Goal: Navigation & Orientation: Understand site structure

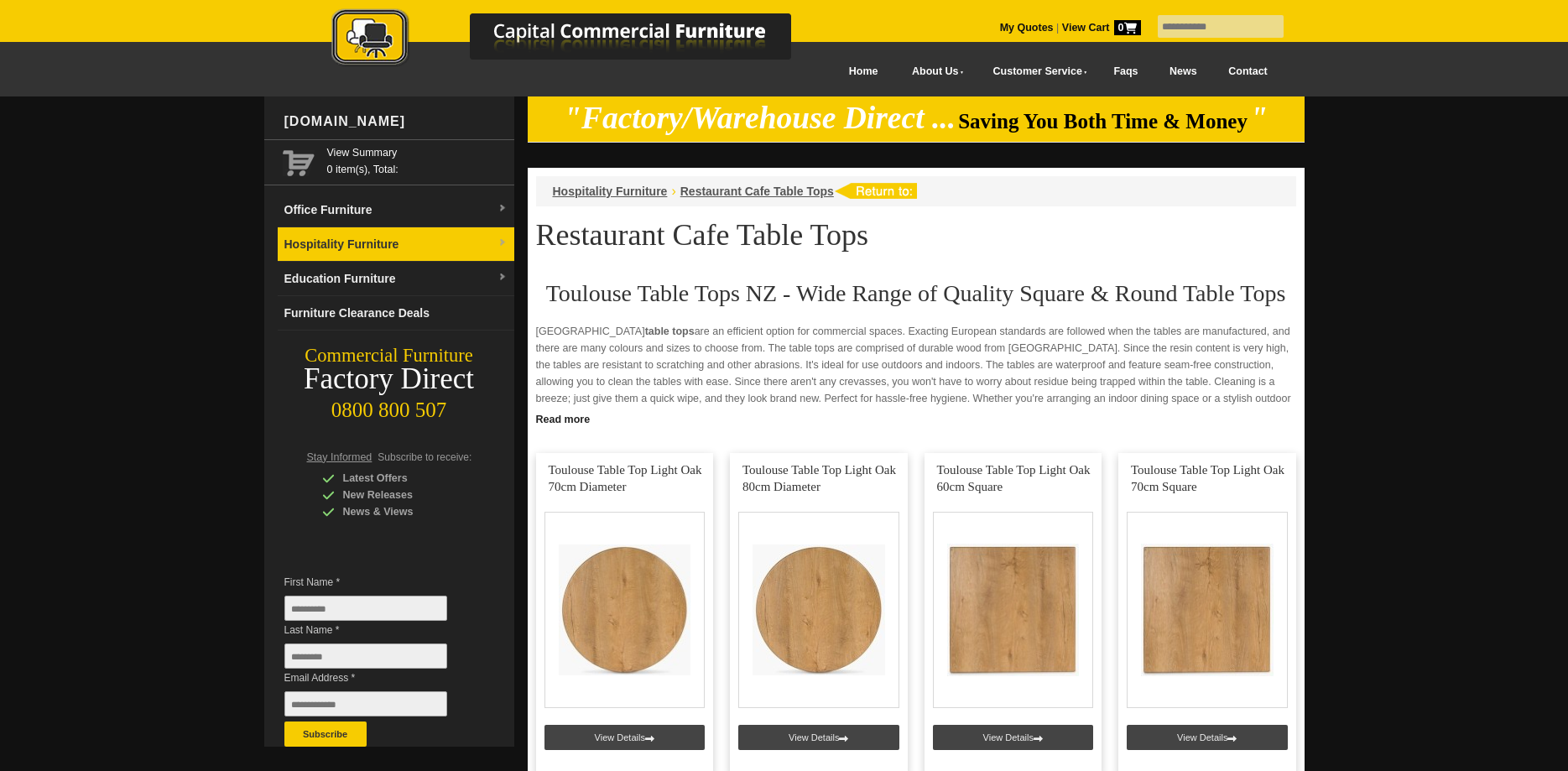
click at [409, 241] on link "Hospitality Furniture" at bounding box center [395, 244] width 236 height 34
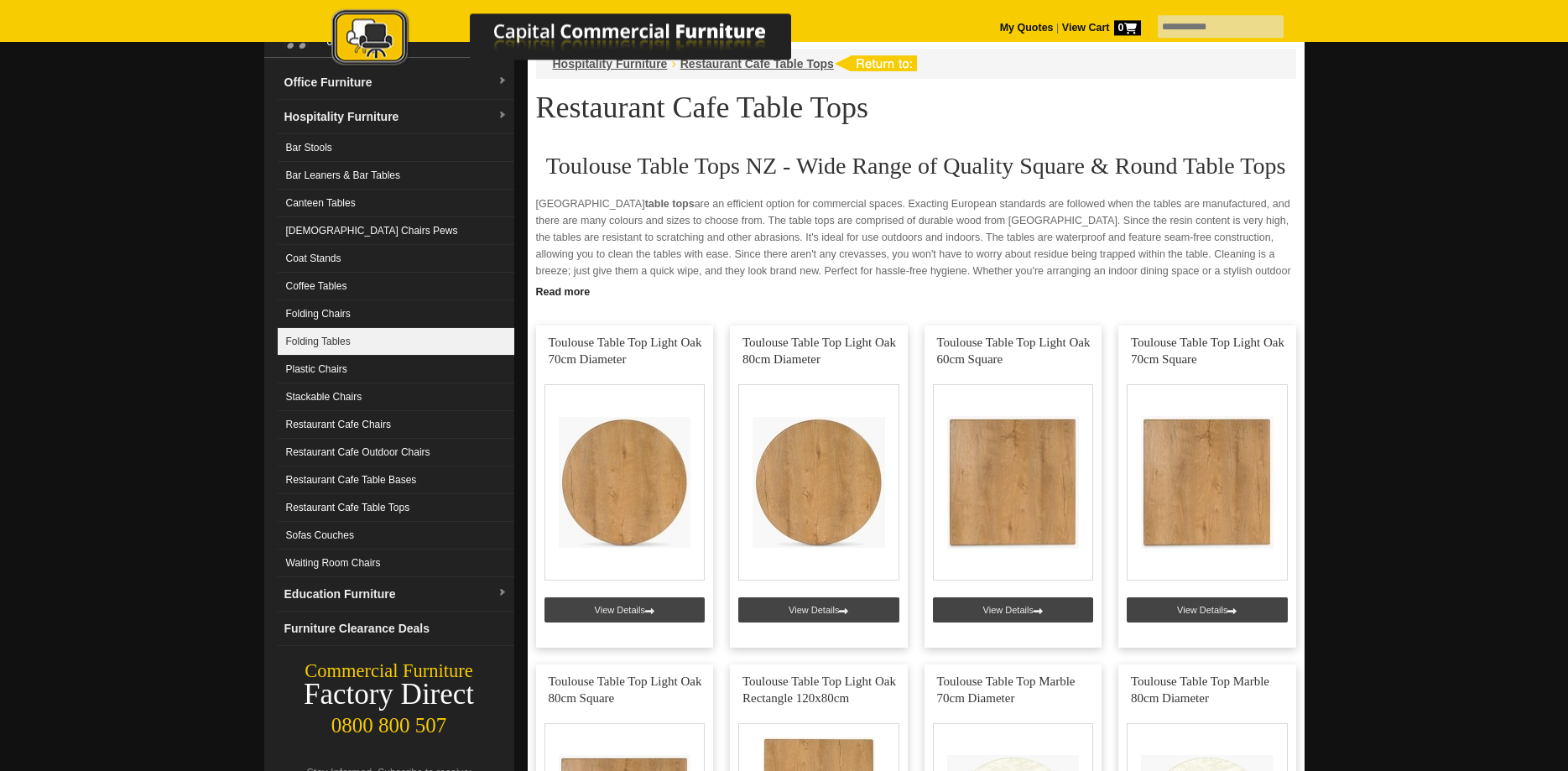
scroll to position [85, 0]
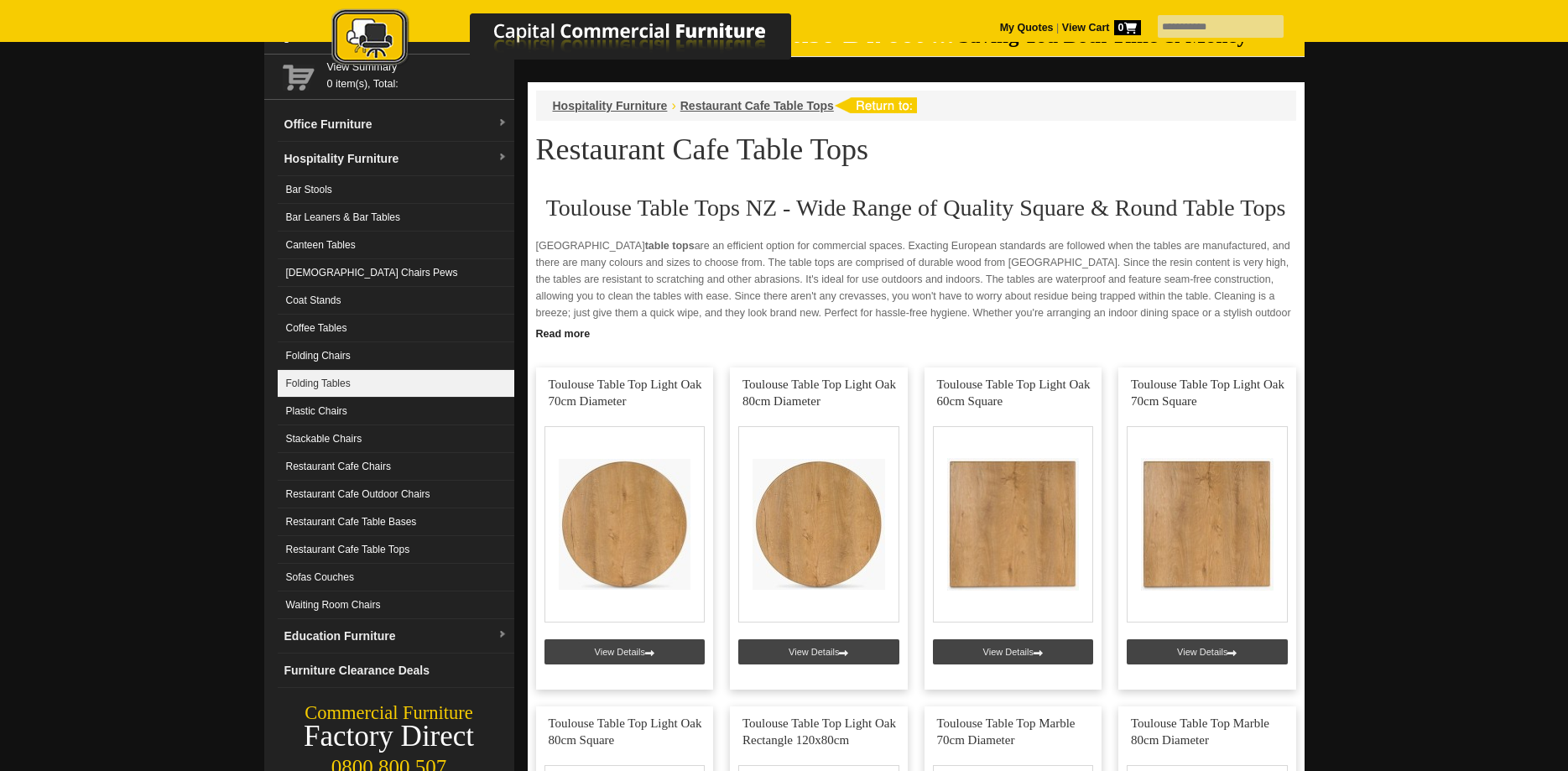
click at [322, 379] on link "Folding Tables" at bounding box center [395, 383] width 236 height 28
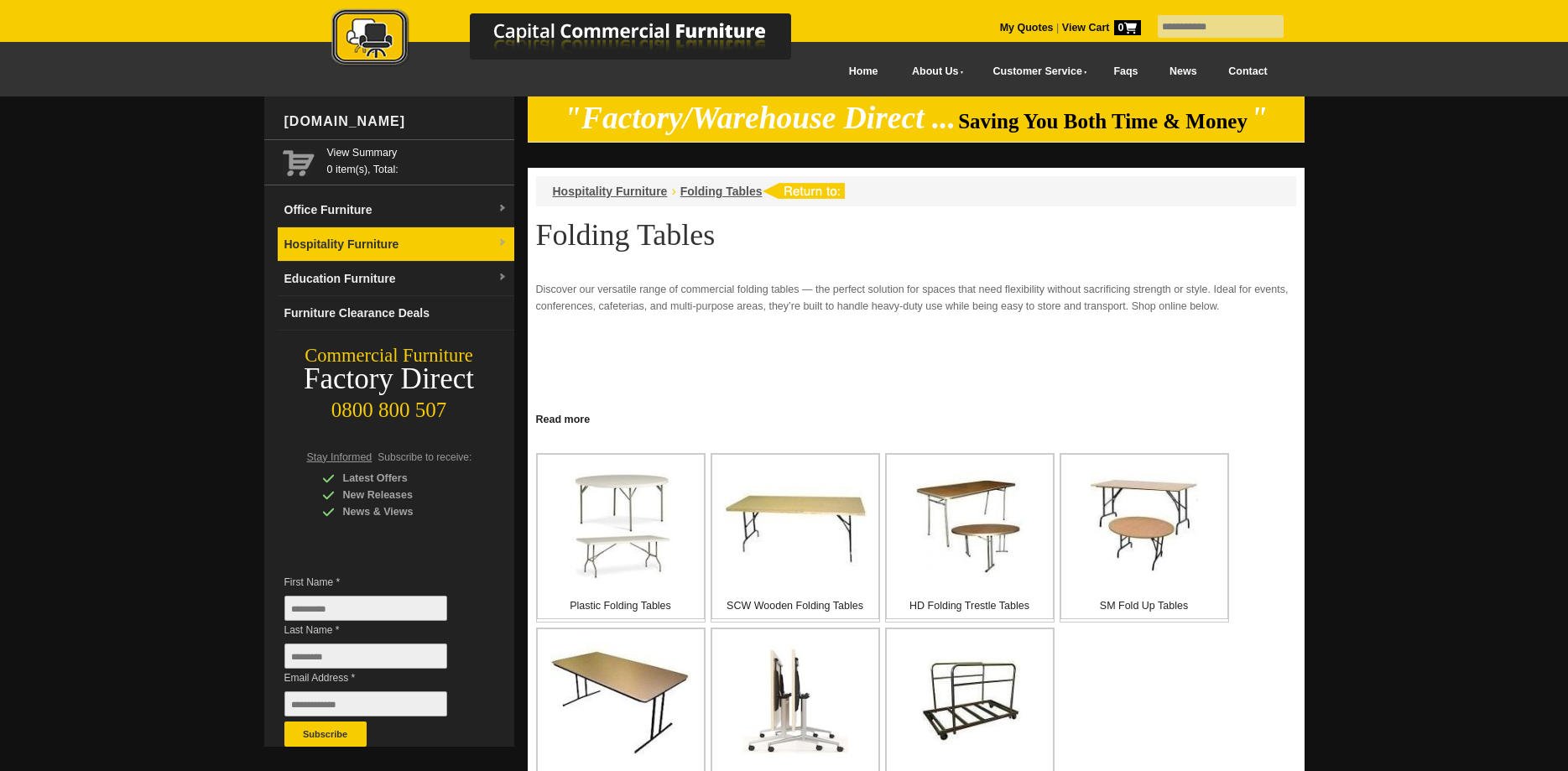
click at [490, 241] on link "Hospitality Furniture" at bounding box center [395, 244] width 236 height 34
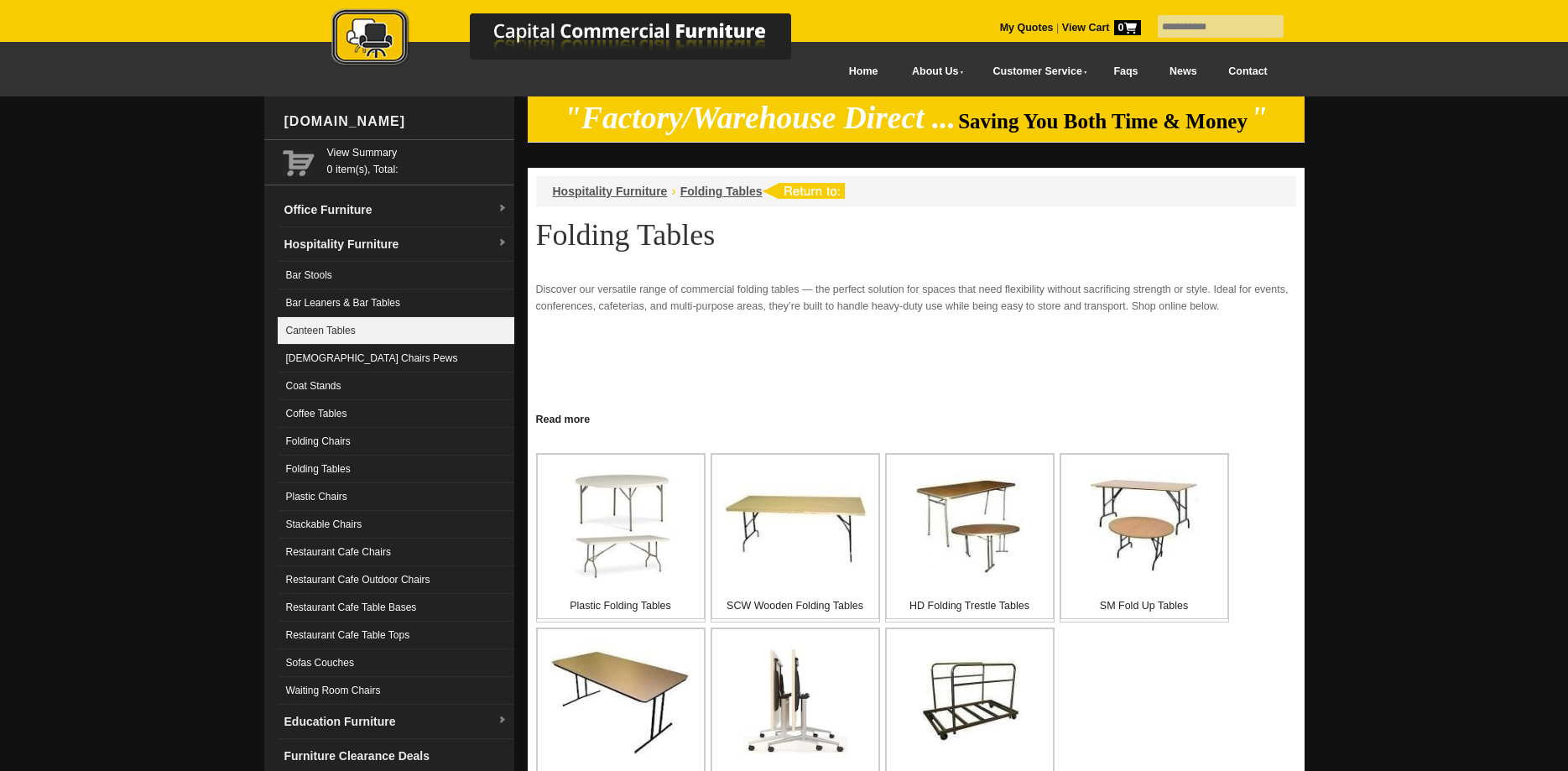
click at [447, 331] on link "Canteen Tables" at bounding box center [395, 331] width 236 height 28
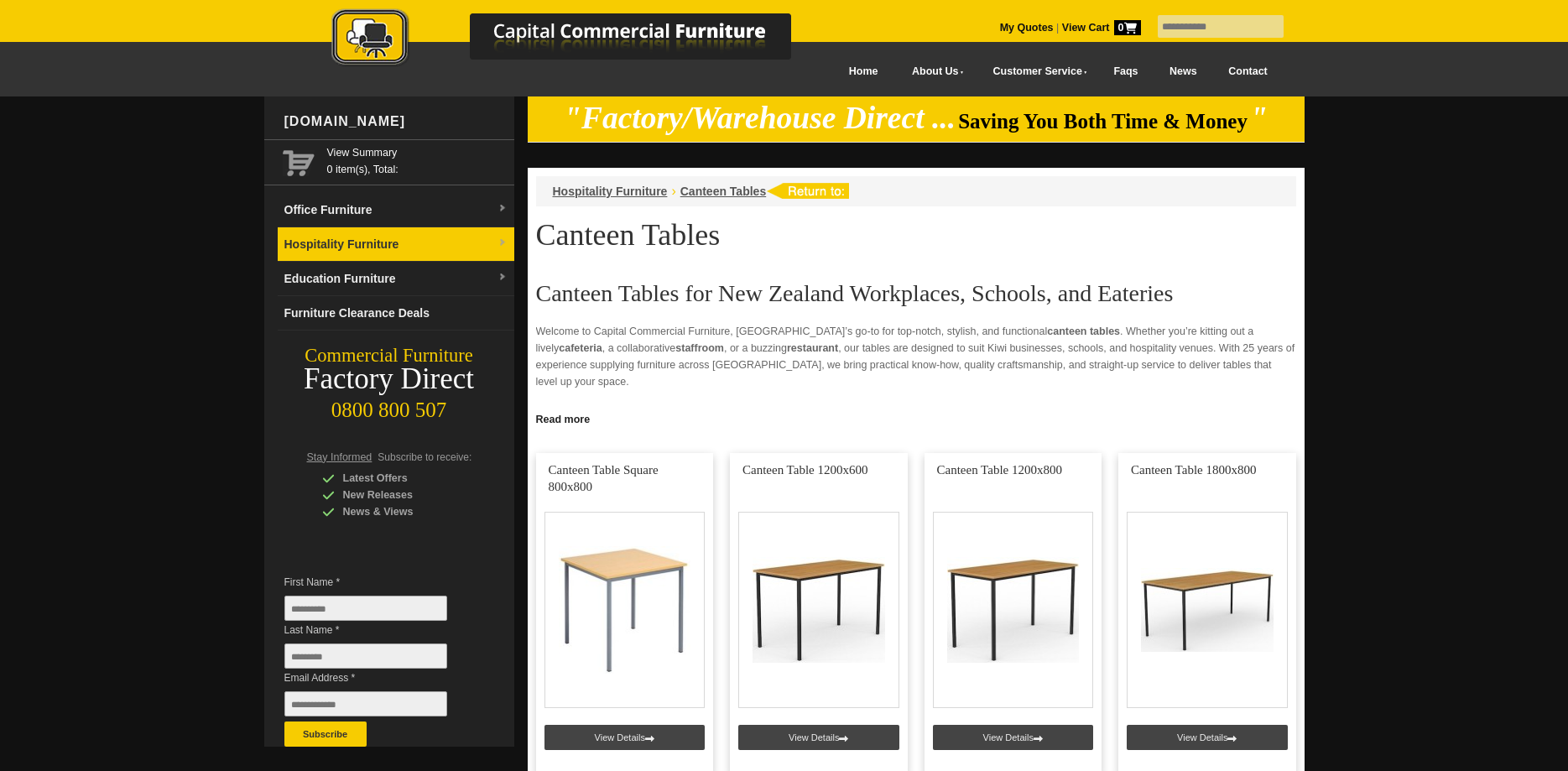
click at [455, 244] on link "Hospitality Furniture" at bounding box center [395, 244] width 236 height 34
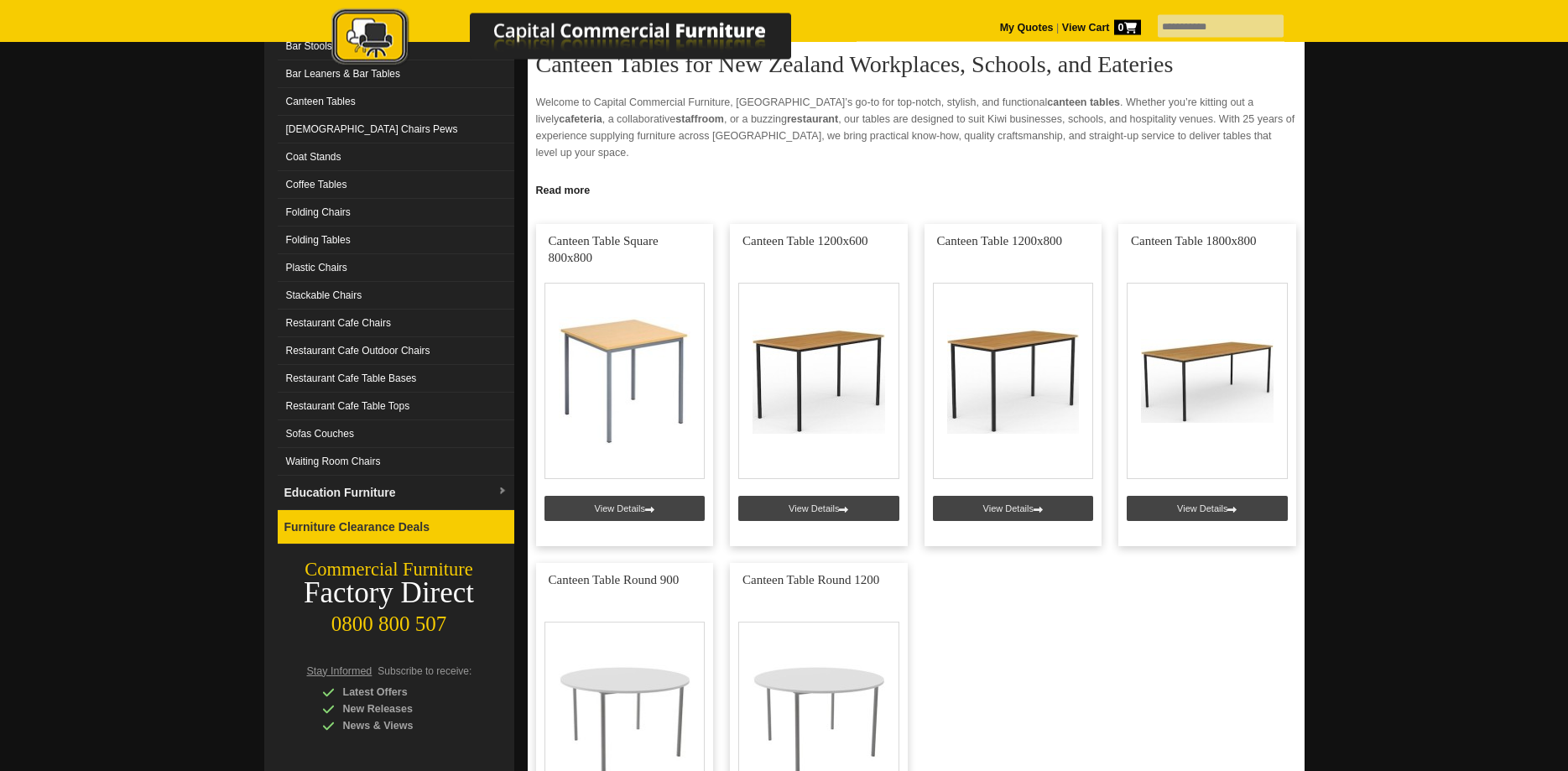
scroll to position [256, 0]
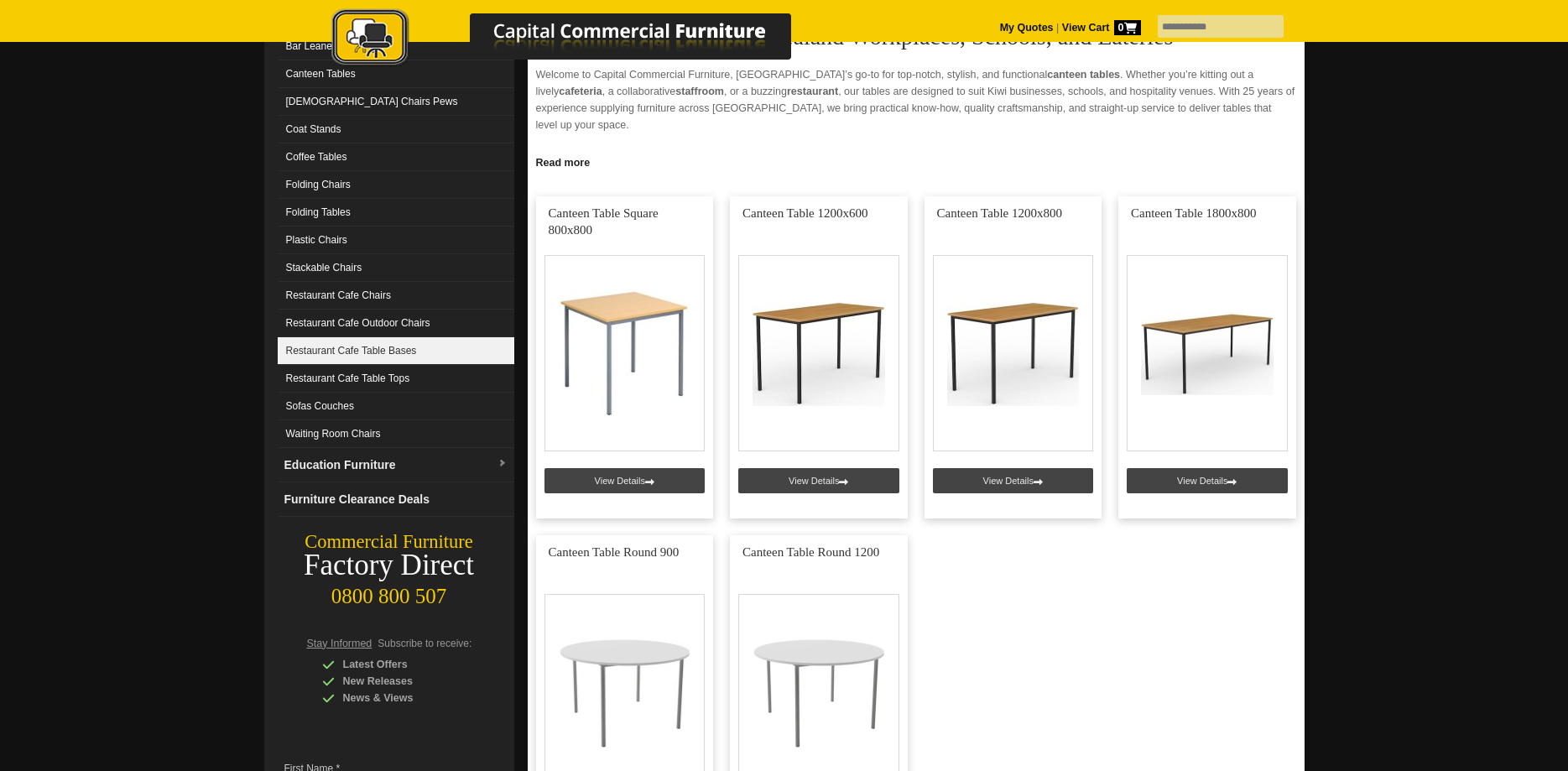
click at [410, 350] on link "Restaurant Cafe Table Bases" at bounding box center [395, 351] width 236 height 28
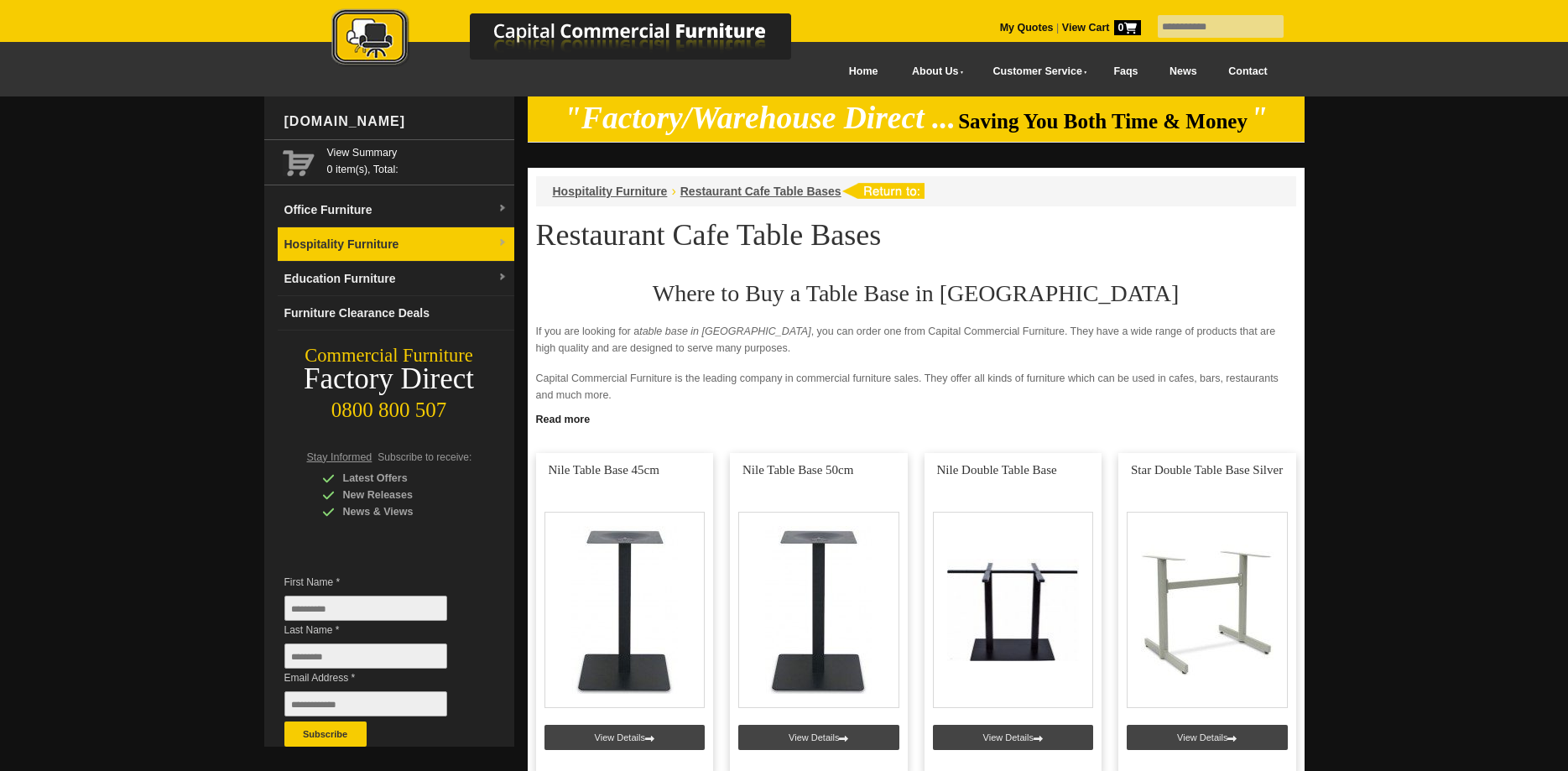
click at [495, 244] on link "Hospitality Furniture" at bounding box center [395, 244] width 236 height 34
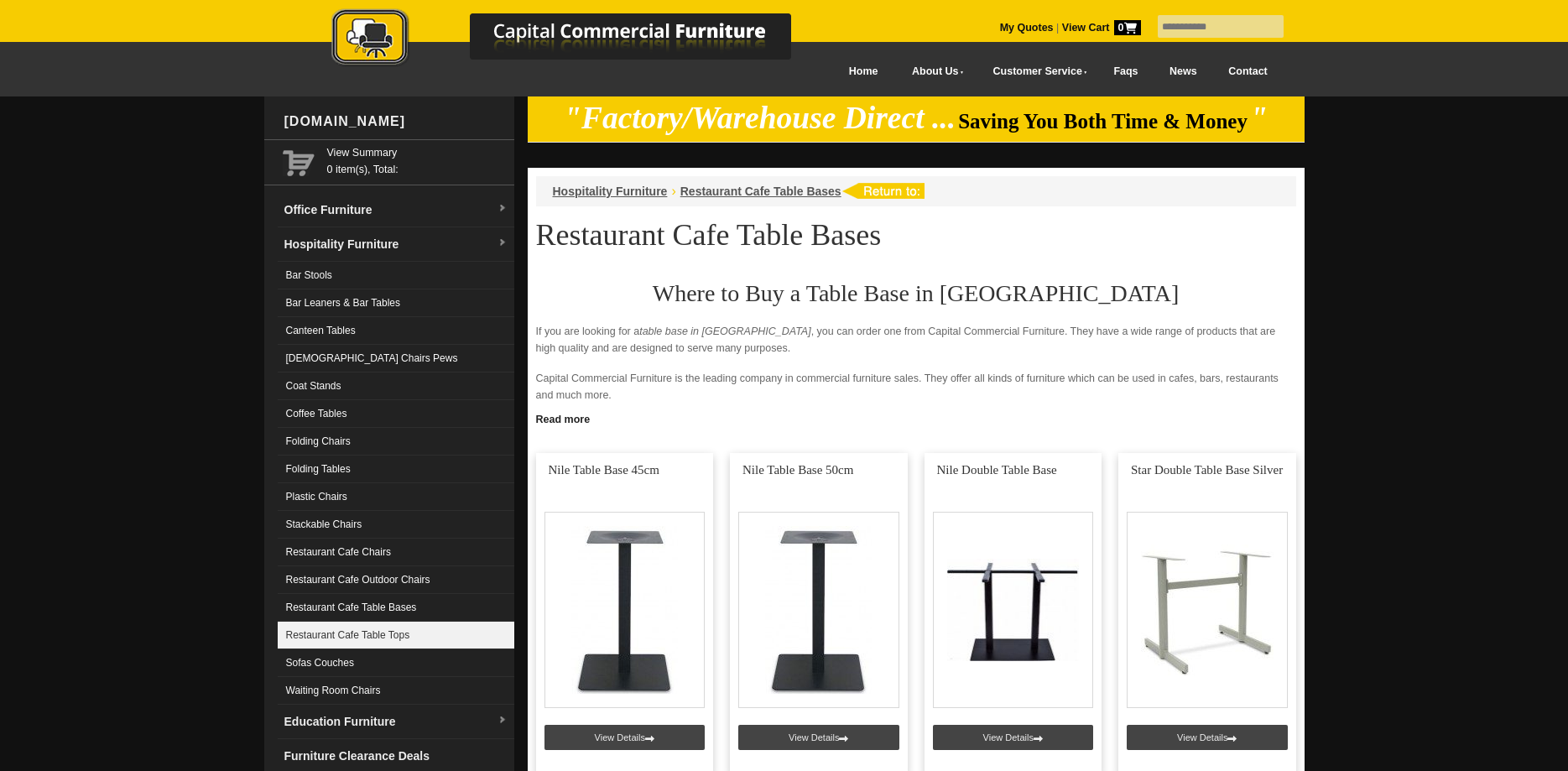
click at [395, 637] on link "Restaurant Cafe Table Tops" at bounding box center [395, 635] width 236 height 28
